Goal: Task Accomplishment & Management: Use online tool/utility

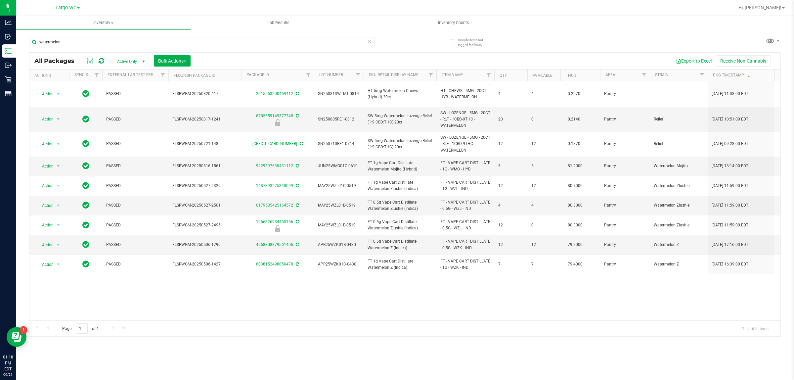
click at [184, 40] on input "watermelon" at bounding box center [202, 42] width 346 height 10
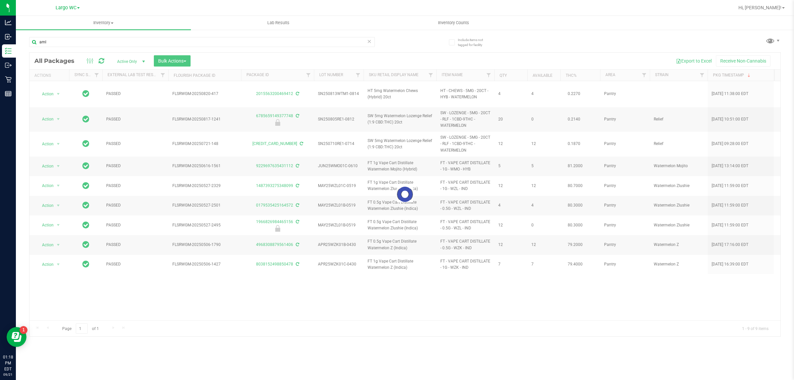
type input "aml"
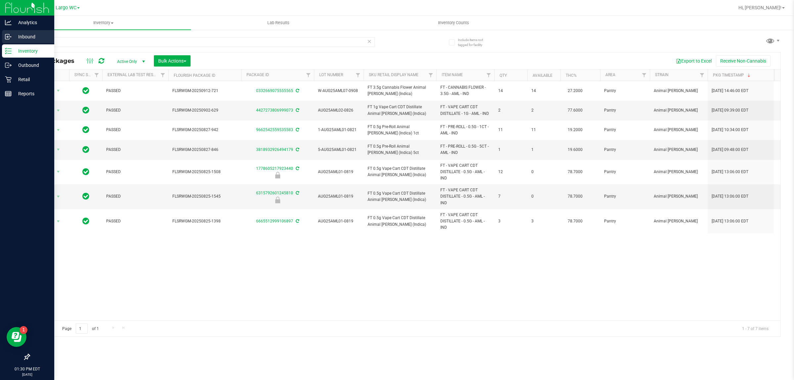
click at [11, 33] on icon at bounding box center [8, 36] width 7 height 7
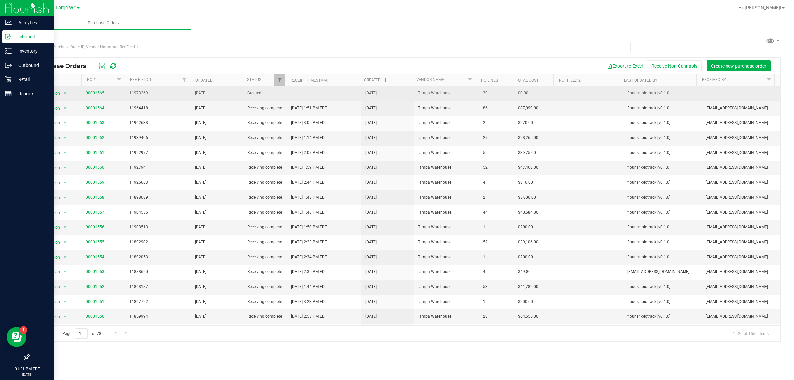
click at [97, 92] on link "00001565" at bounding box center [95, 93] width 19 height 5
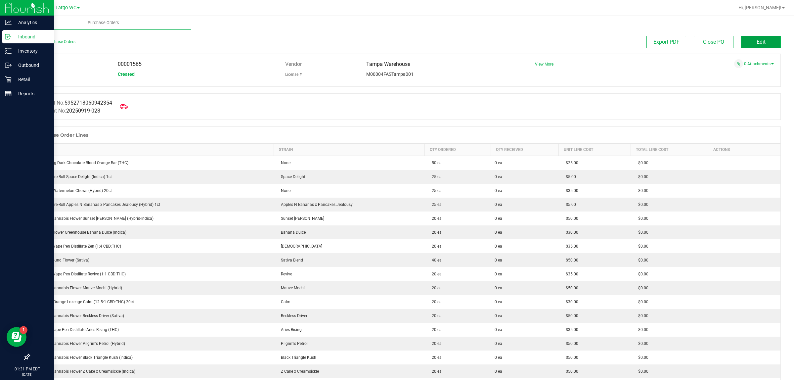
click at [759, 42] on button "Edit" at bounding box center [761, 42] width 40 height 13
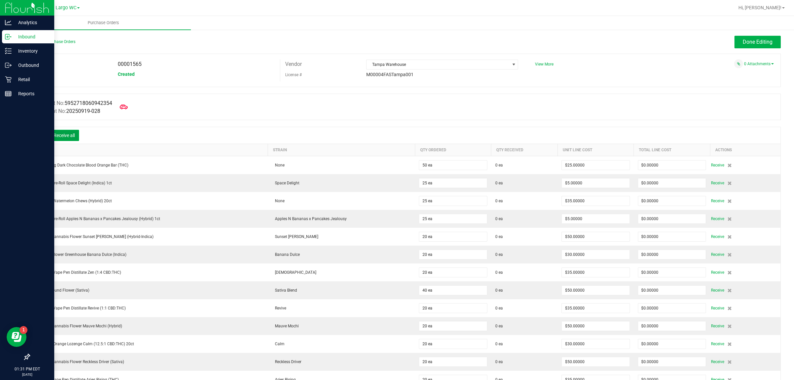
click at [73, 138] on button "Receive all" at bounding box center [64, 135] width 30 height 11
